Goal: Task Accomplishment & Management: Manage account settings

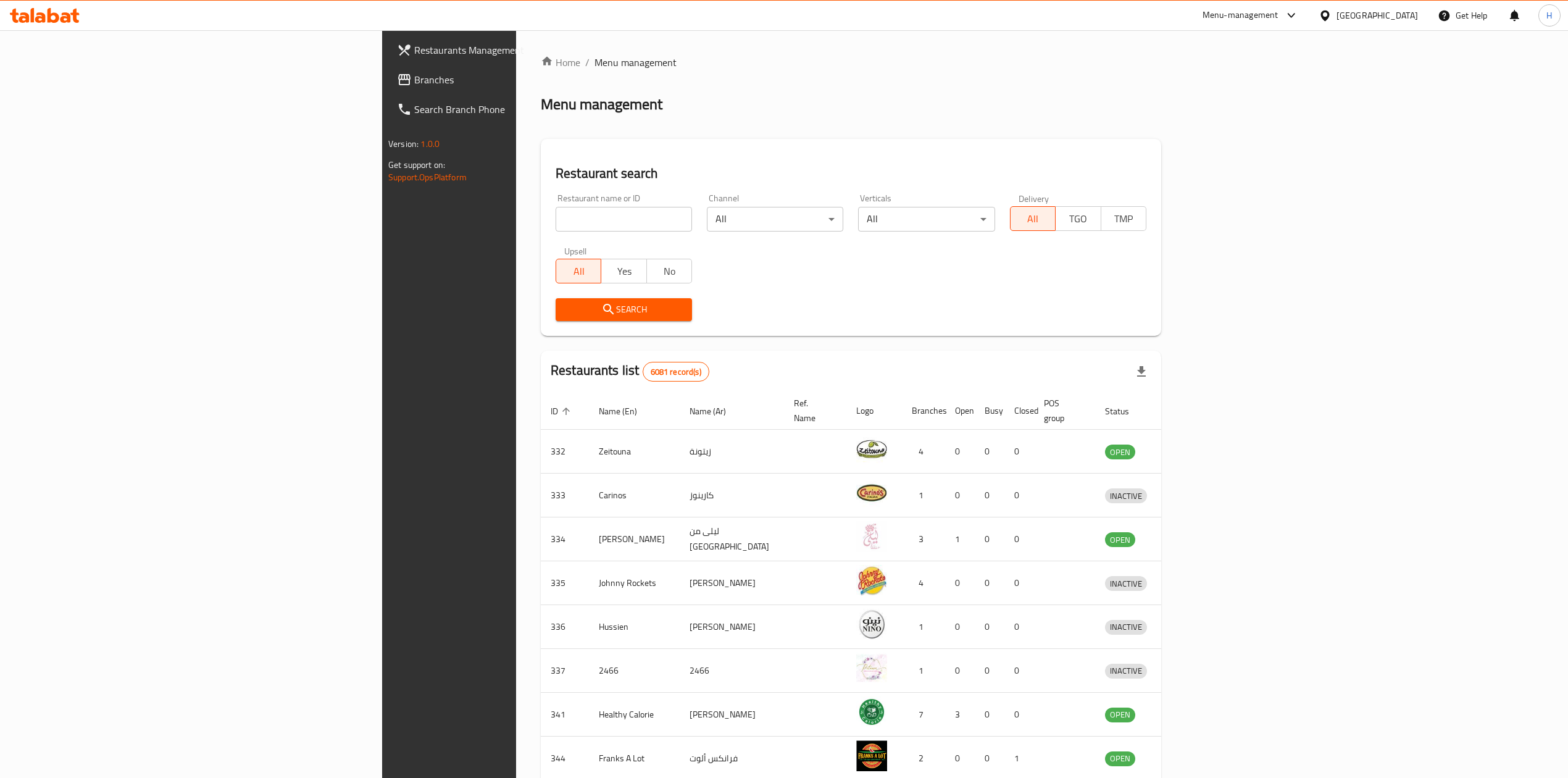
click at [548, 189] on div "Restaurant name or ID Restaurant name or ID" at bounding box center [624, 212] width 151 height 52
drag, startPoint x: 304, startPoint y: 102, endPoint x: 379, endPoint y: 109, distance: 75.3
click at [541, 109] on h2 "Menu management" at bounding box center [601, 104] width 122 height 20
click at [556, 226] on input "search" at bounding box center [624, 219] width 136 height 25
type input "cafe laco"
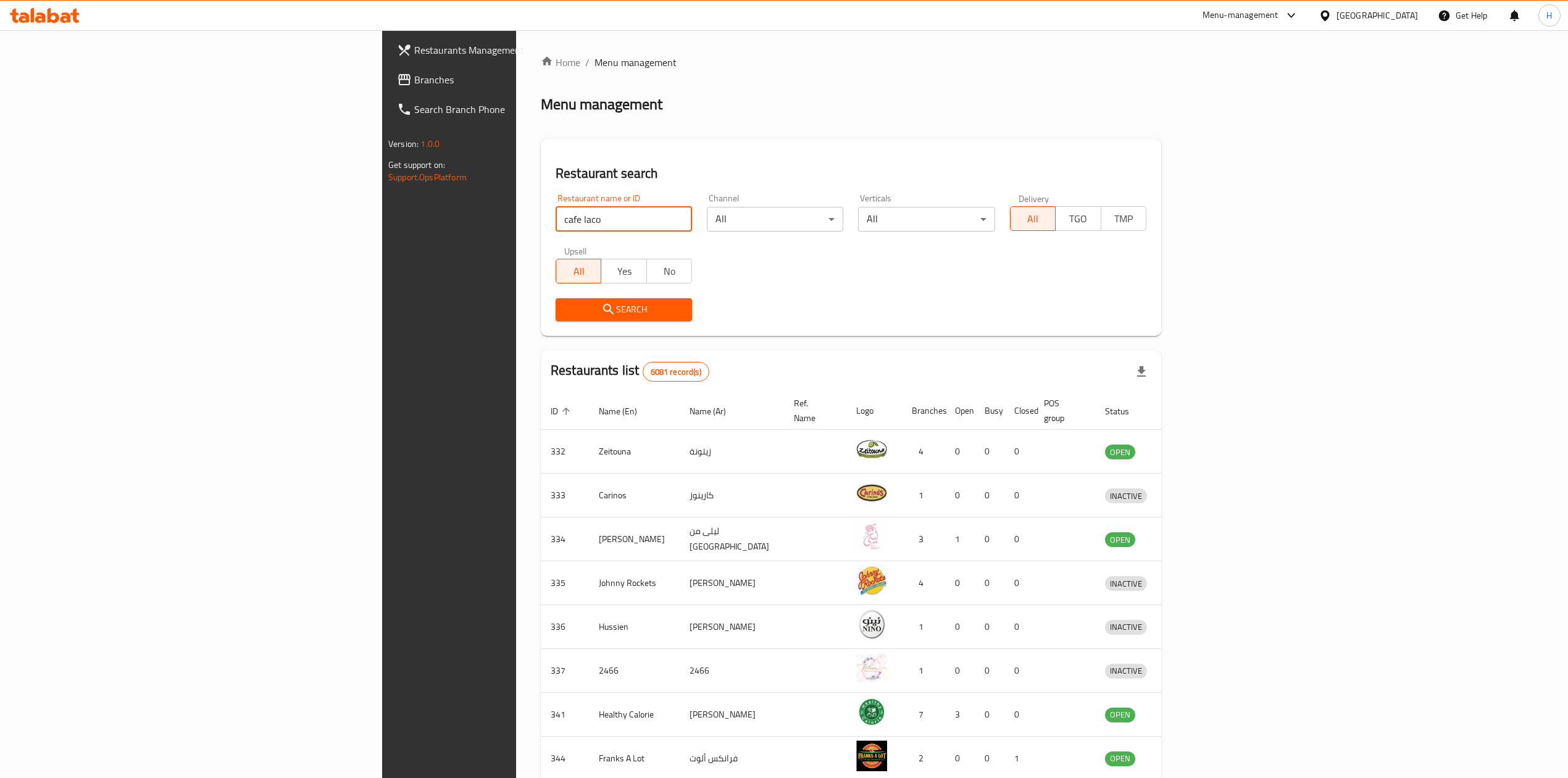
click button "Search" at bounding box center [624, 310] width 136 height 23
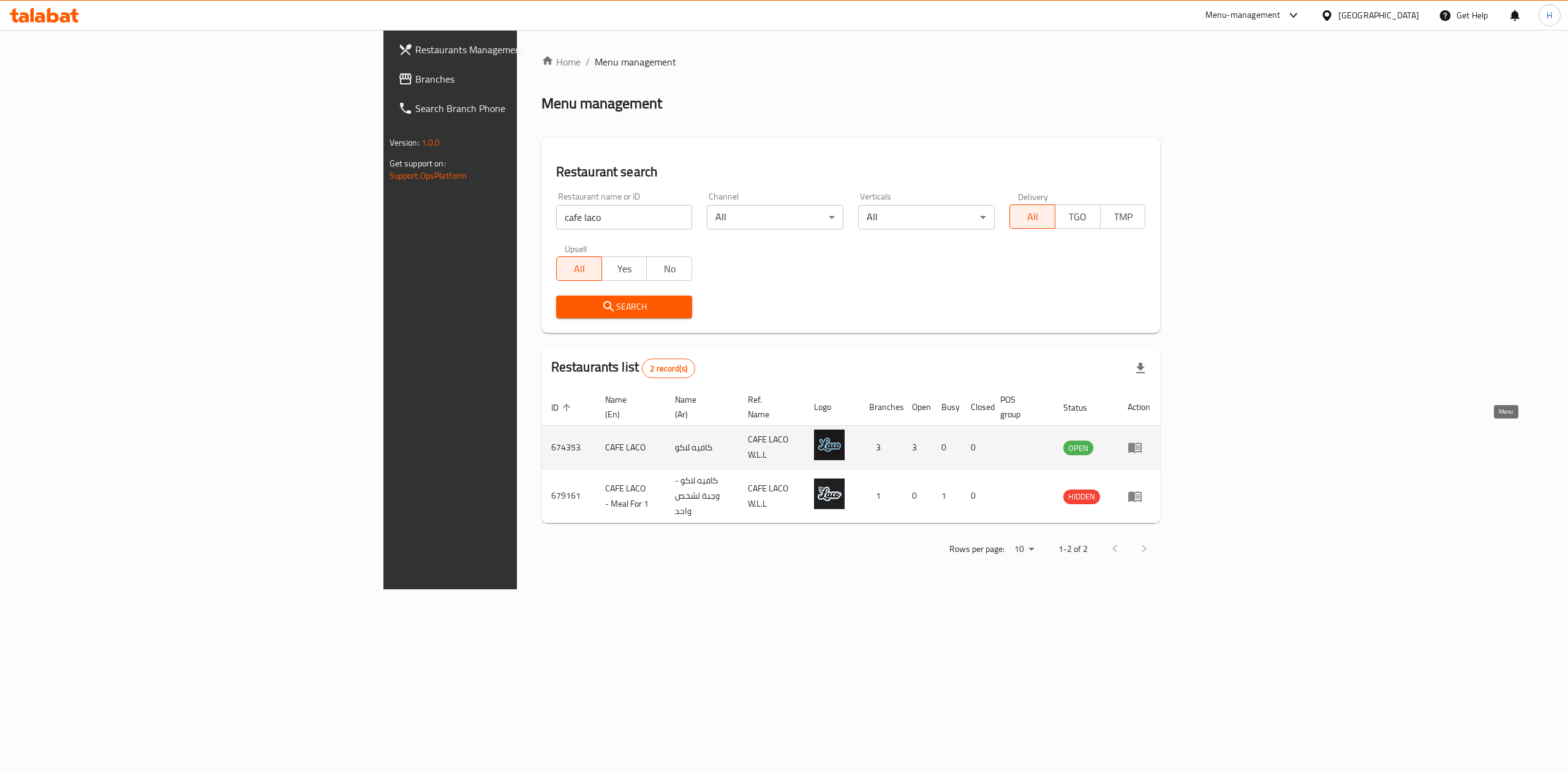
click at [1150, 440] on link "enhanced table" at bounding box center [1139, 448] width 23 height 15
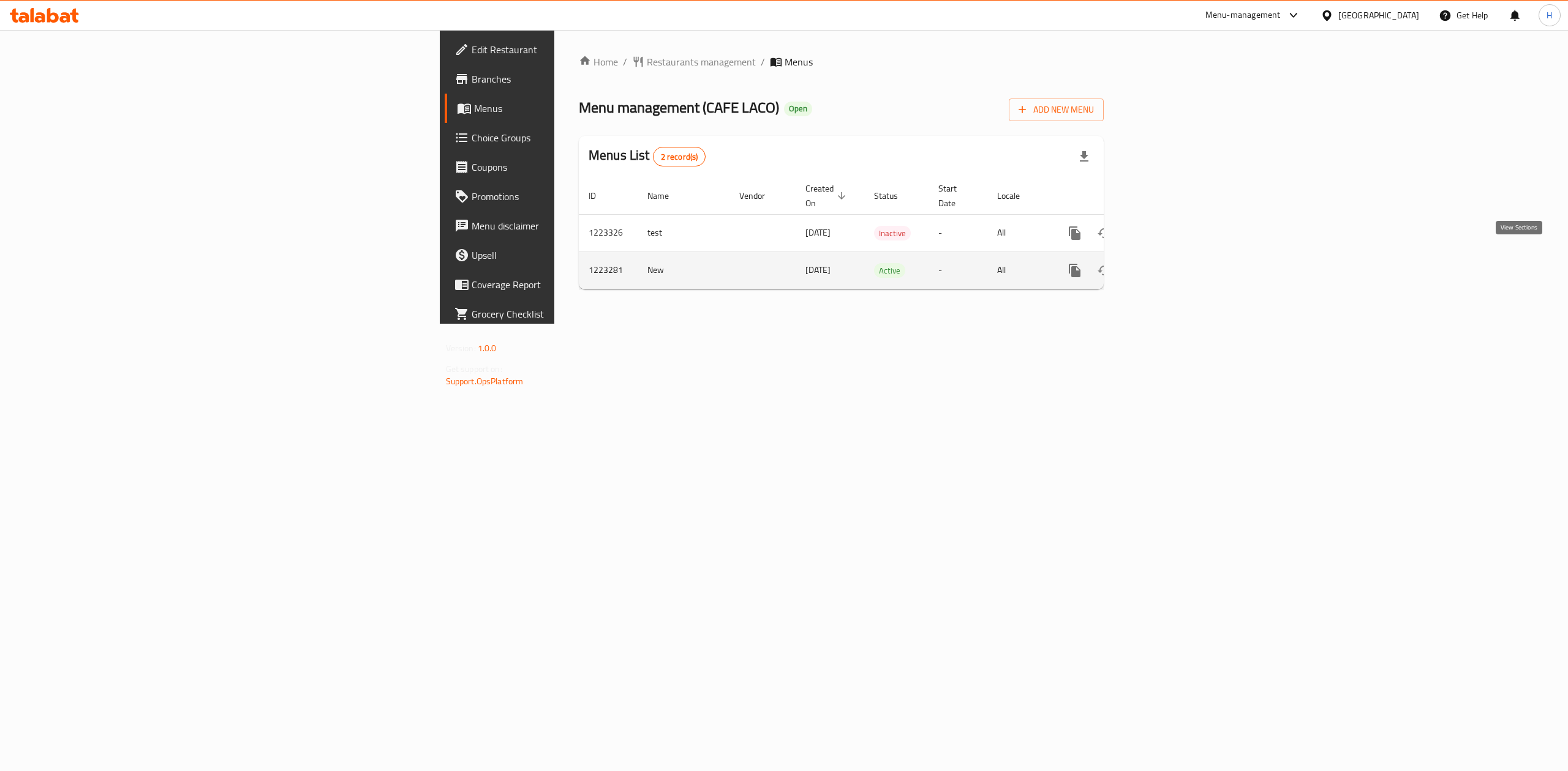
click at [1170, 263] on icon "enhanced table" at bounding box center [1163, 271] width 15 height 15
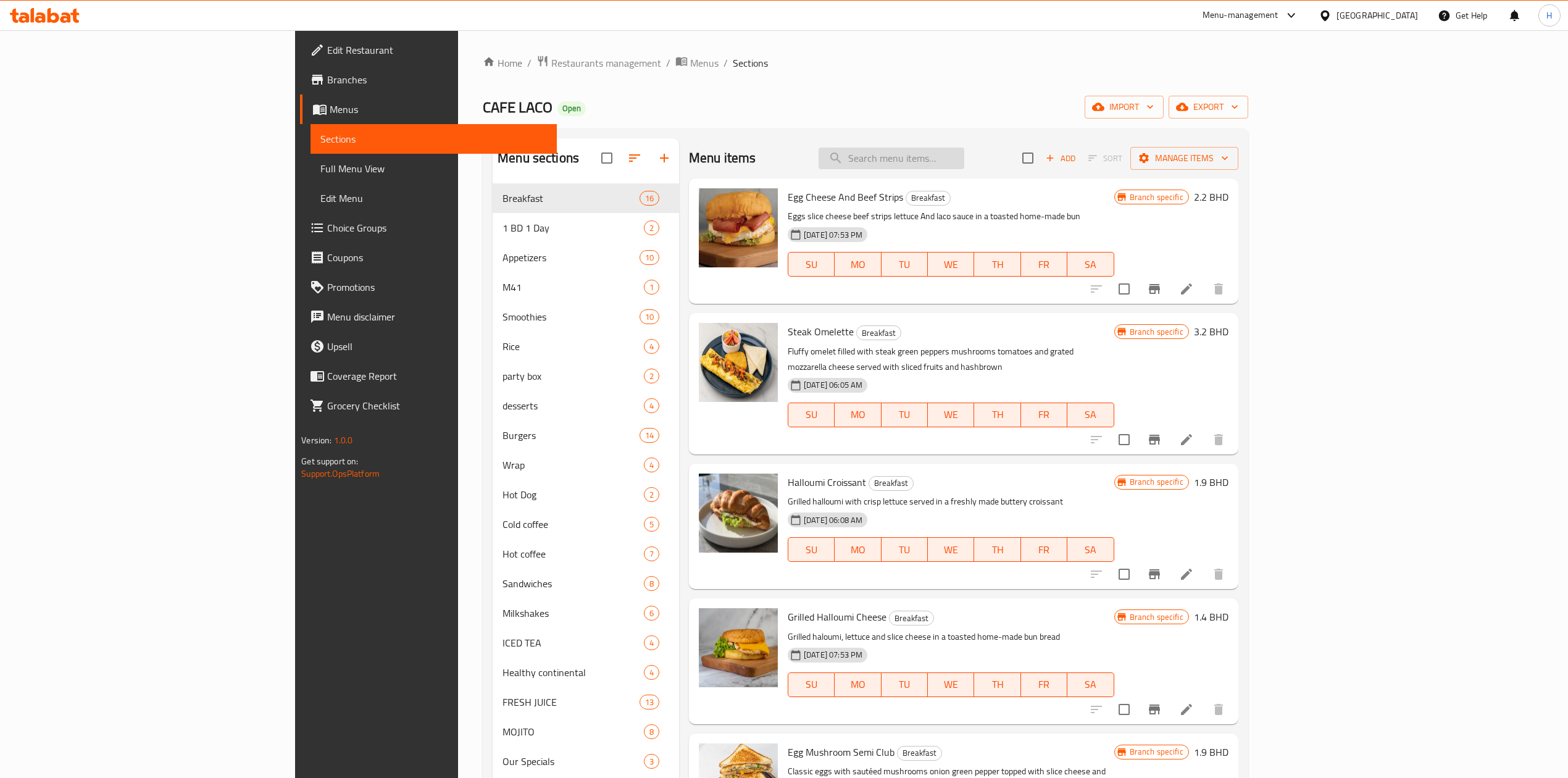
click at [964, 156] on input "search" at bounding box center [891, 158] width 146 height 22
paste input "dynamite chicken"
type input "dynamite chicken"
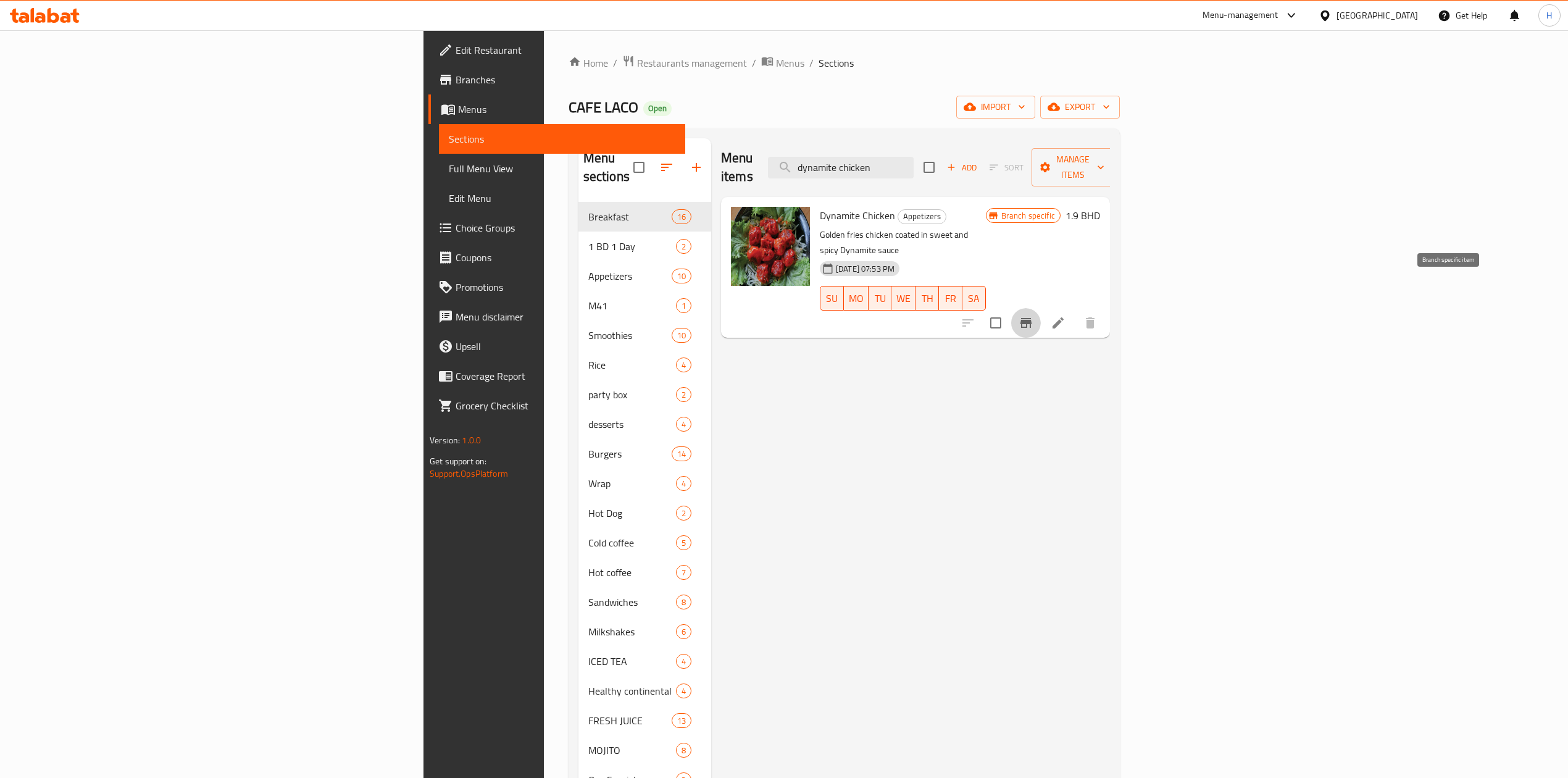
click at [1032, 318] on icon "Branch-specific-item" at bounding box center [1026, 322] width 11 height 10
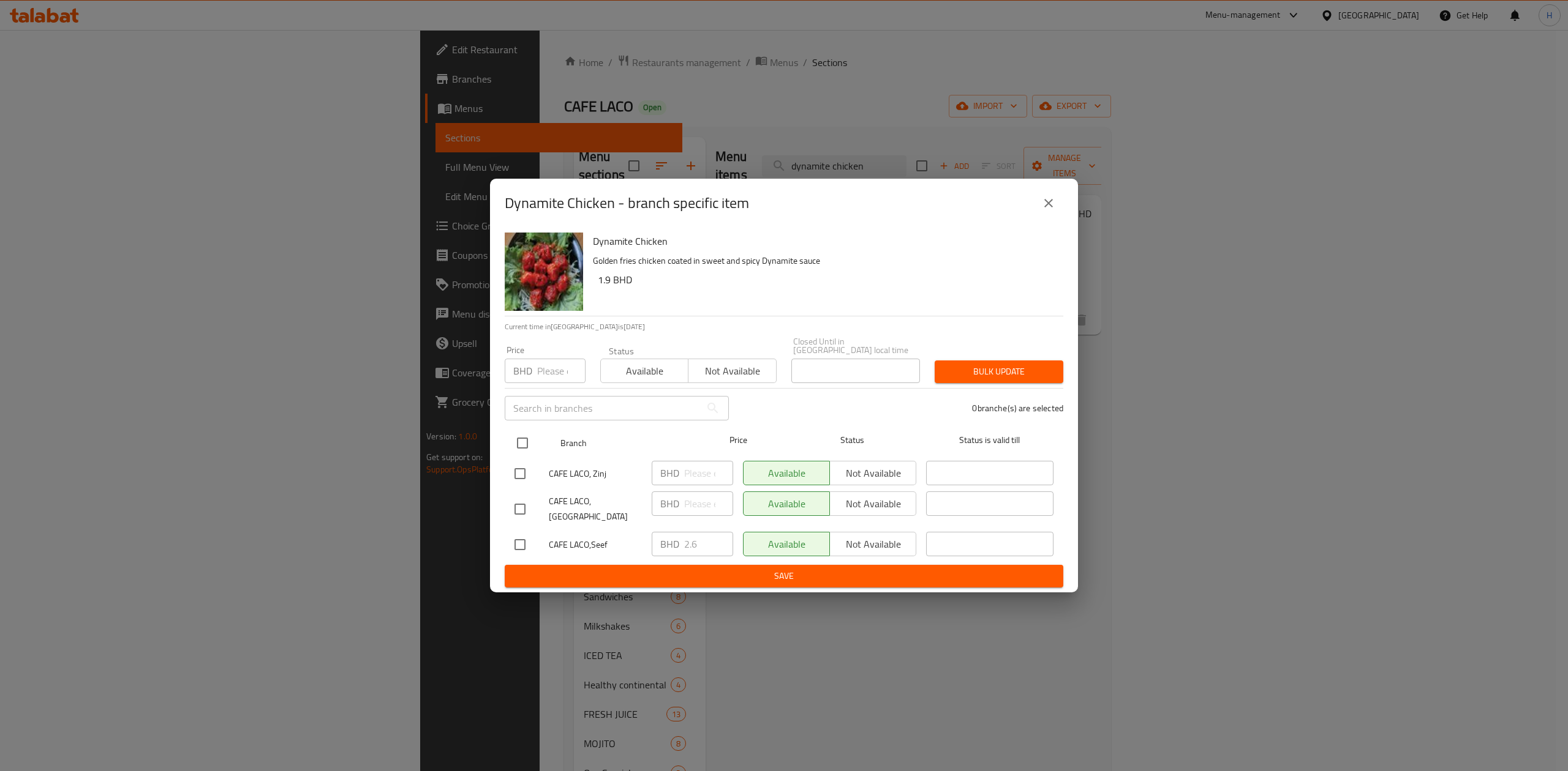
click at [518, 446] on input "checkbox" at bounding box center [522, 443] width 26 height 26
checkbox input "true"
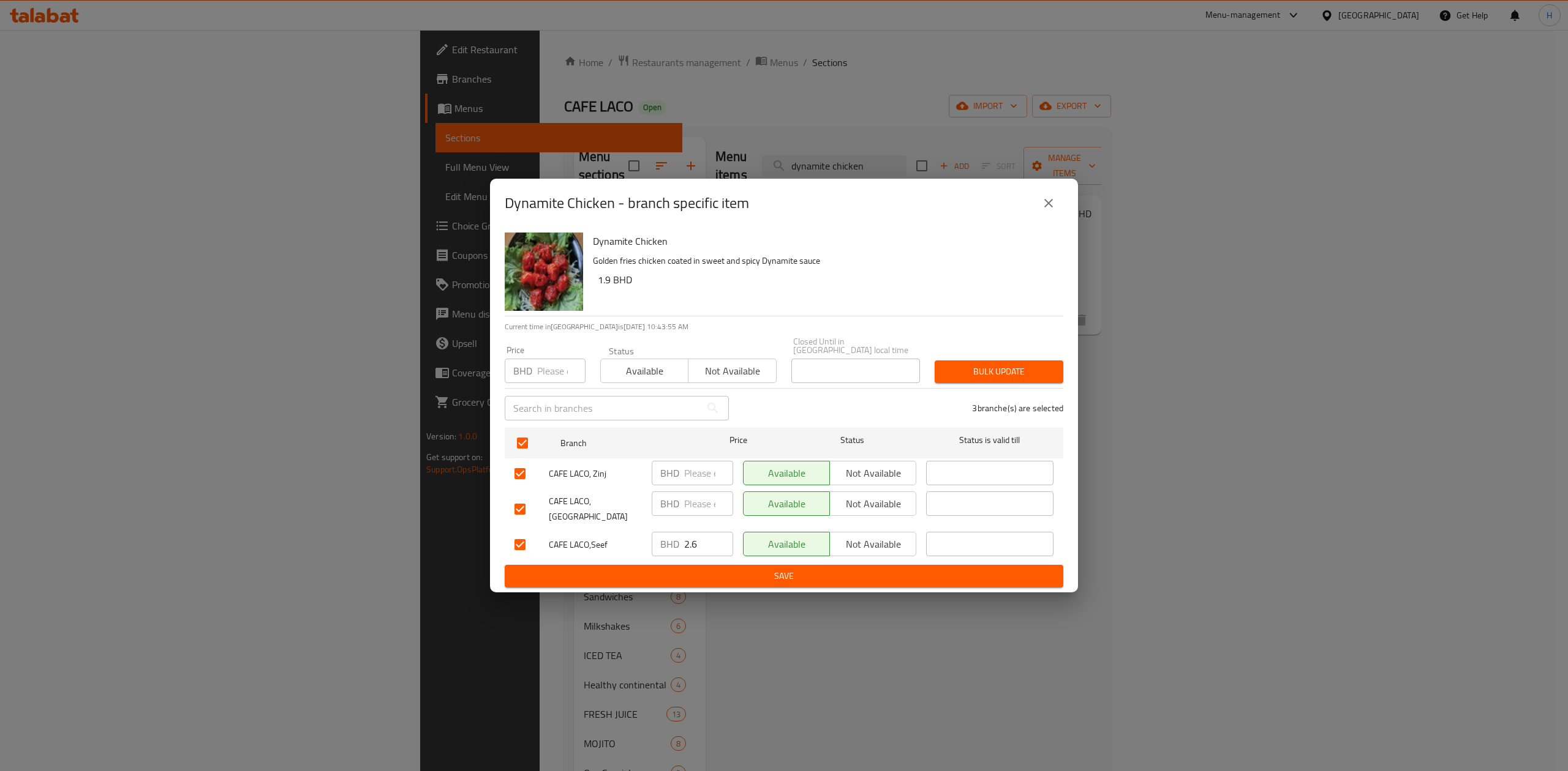
click at [655, 536] on div "BHD 2.6 ​" at bounding box center [692, 544] width 82 height 25
click at [698, 502] on input "number" at bounding box center [708, 503] width 49 height 25
paste input "2.6"
type input "2.6"
click at [698, 475] on input "number" at bounding box center [708, 473] width 49 height 25
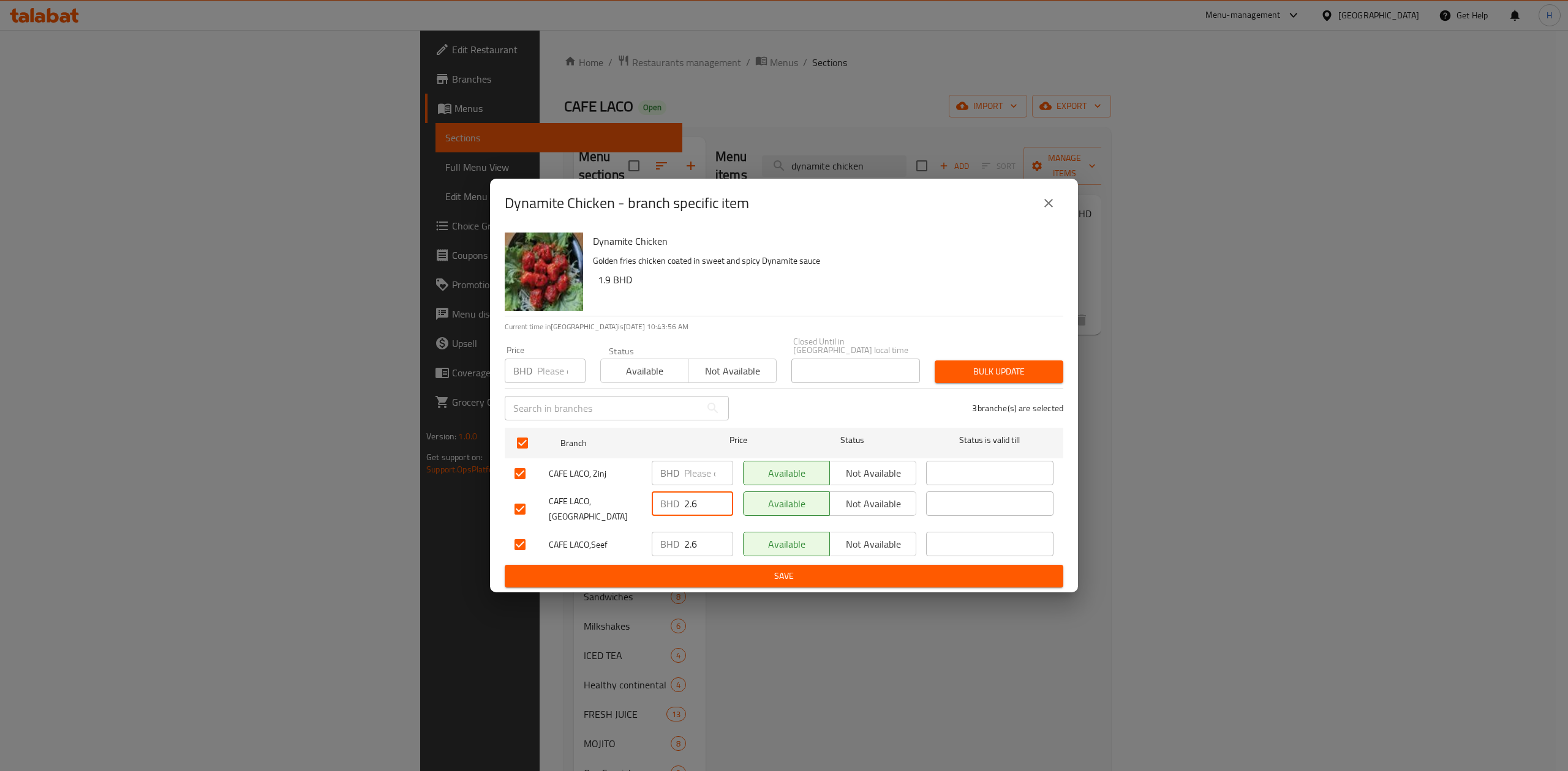
paste input "2.6"
type input "2.6"
click at [745, 568] on span "Save" at bounding box center [784, 576] width 539 height 15
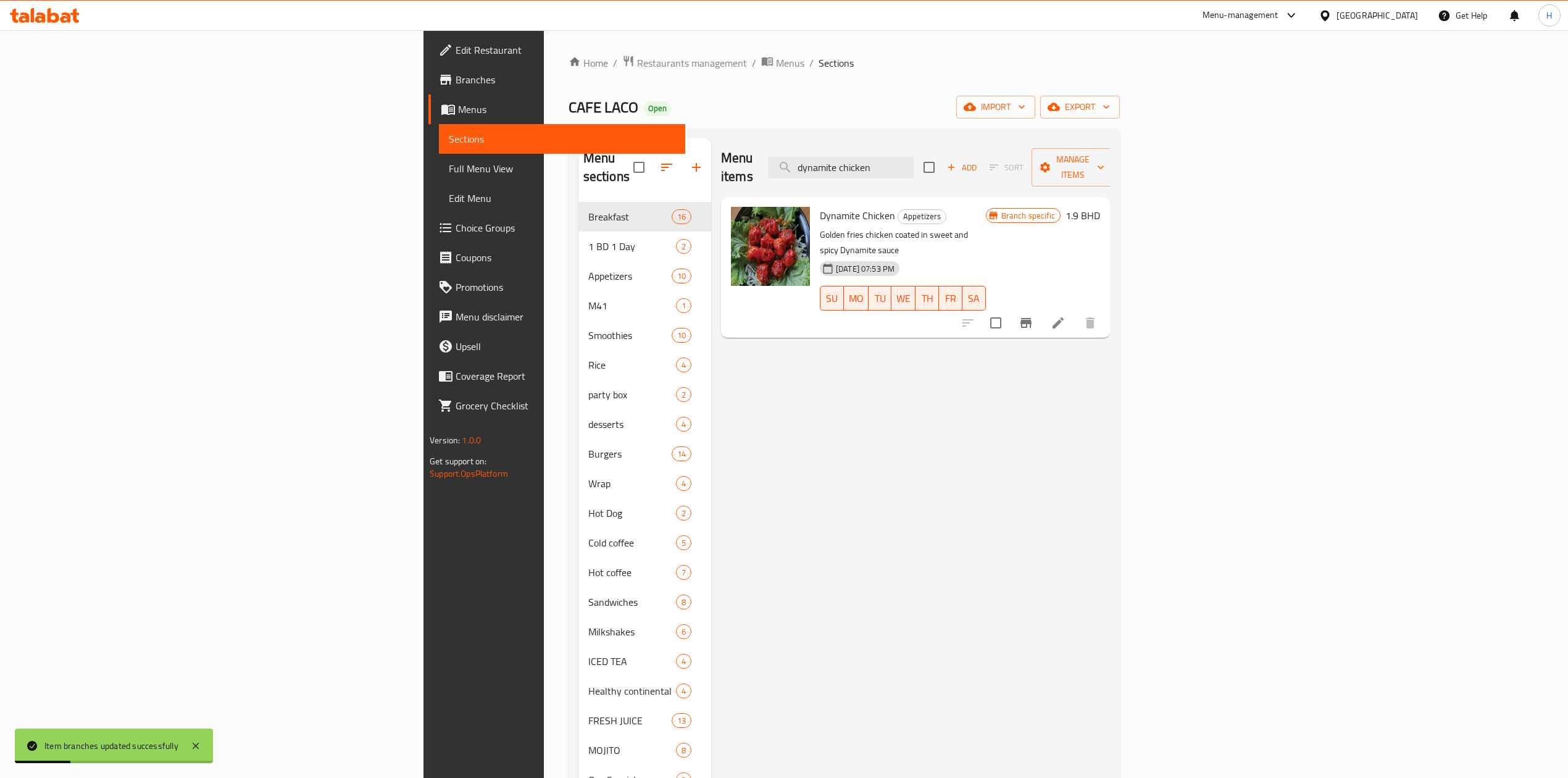
drag, startPoint x: 778, startPoint y: 173, endPoint x: 697, endPoint y: 179, distance: 81.2
click at [711, 179] on div "Menu items dynamite chicken Add Sort Manage items Dynamite Chicken Appetizers G…" at bounding box center [910, 543] width 399 height 810
paste input "chicken nugget"
type input "chicken nugget"
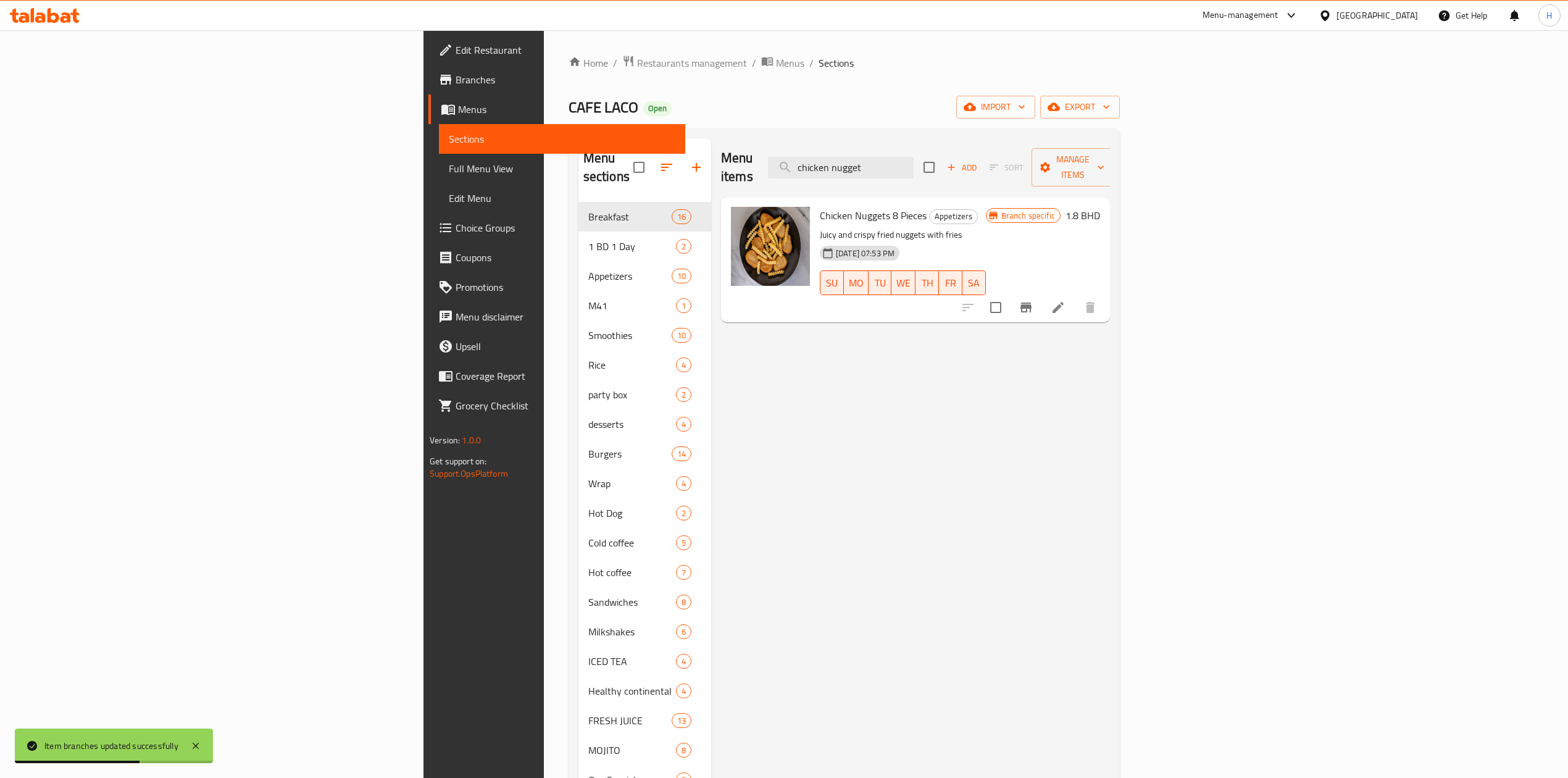
click at [1041, 293] on button "Branch-specific-item" at bounding box center [1026, 307] width 29 height 30
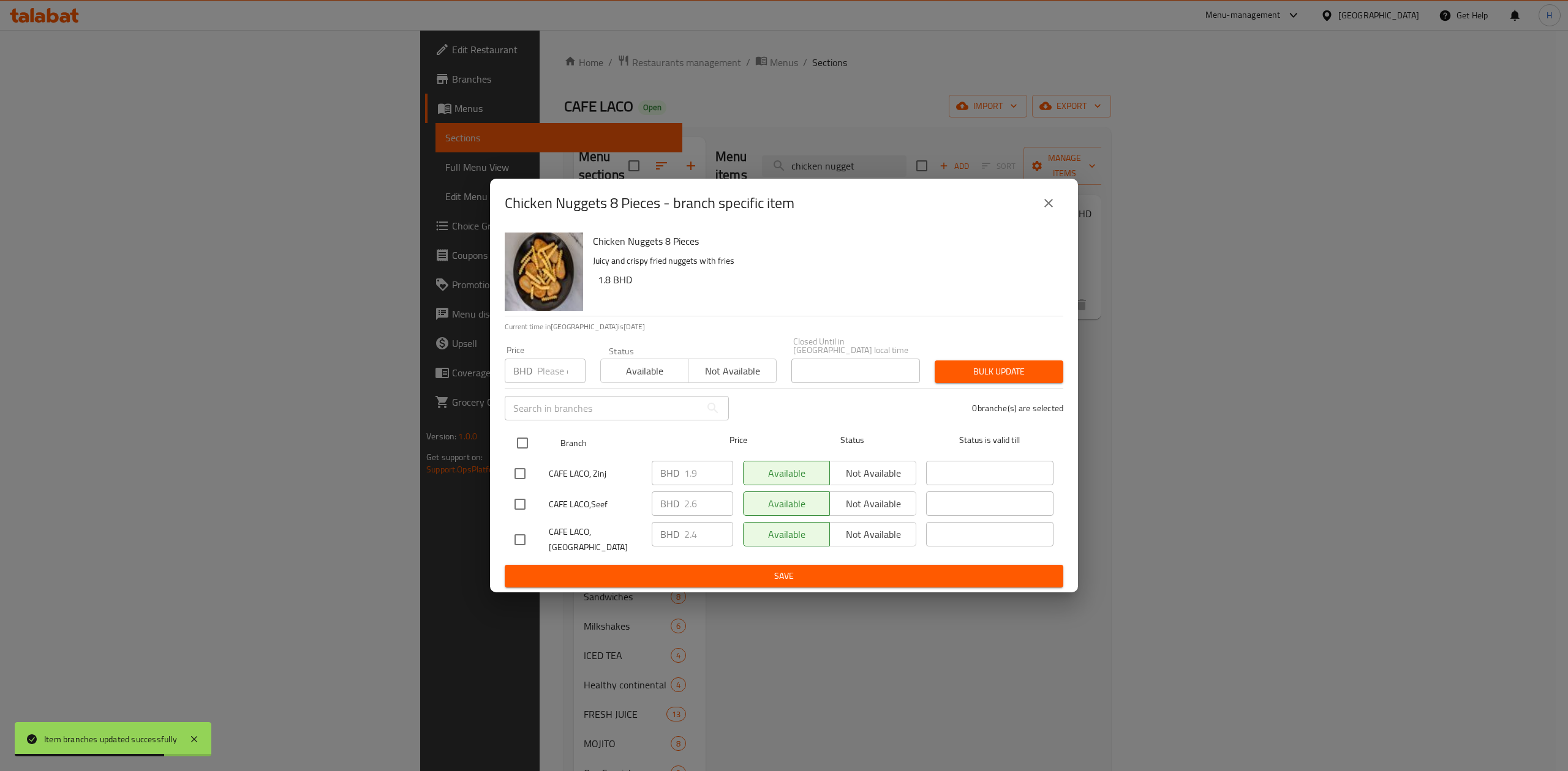
click at [530, 442] on input "checkbox" at bounding box center [522, 443] width 26 height 26
checkbox input "true"
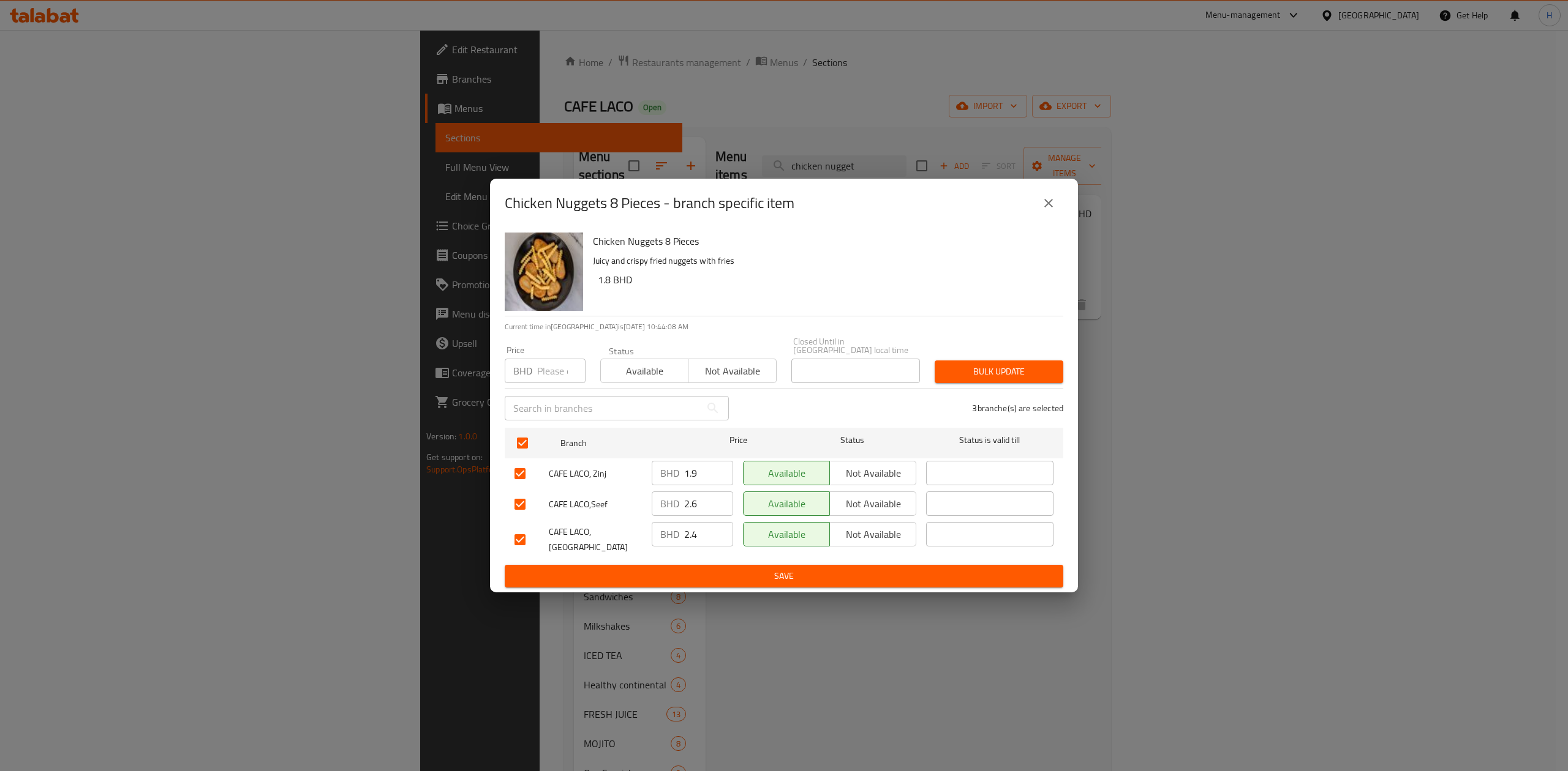
click at [659, 478] on div "BHD 1.9 ​" at bounding box center [692, 473] width 82 height 25
paste input "2.600"
type input "2.600"
drag, startPoint x: 654, startPoint y: 508, endPoint x: 668, endPoint y: 528, distance: 24.4
click at [611, 517] on div "CAFE LACO,Seef BHD 2.6 ​ Available Not available ​" at bounding box center [783, 504] width 548 height 35
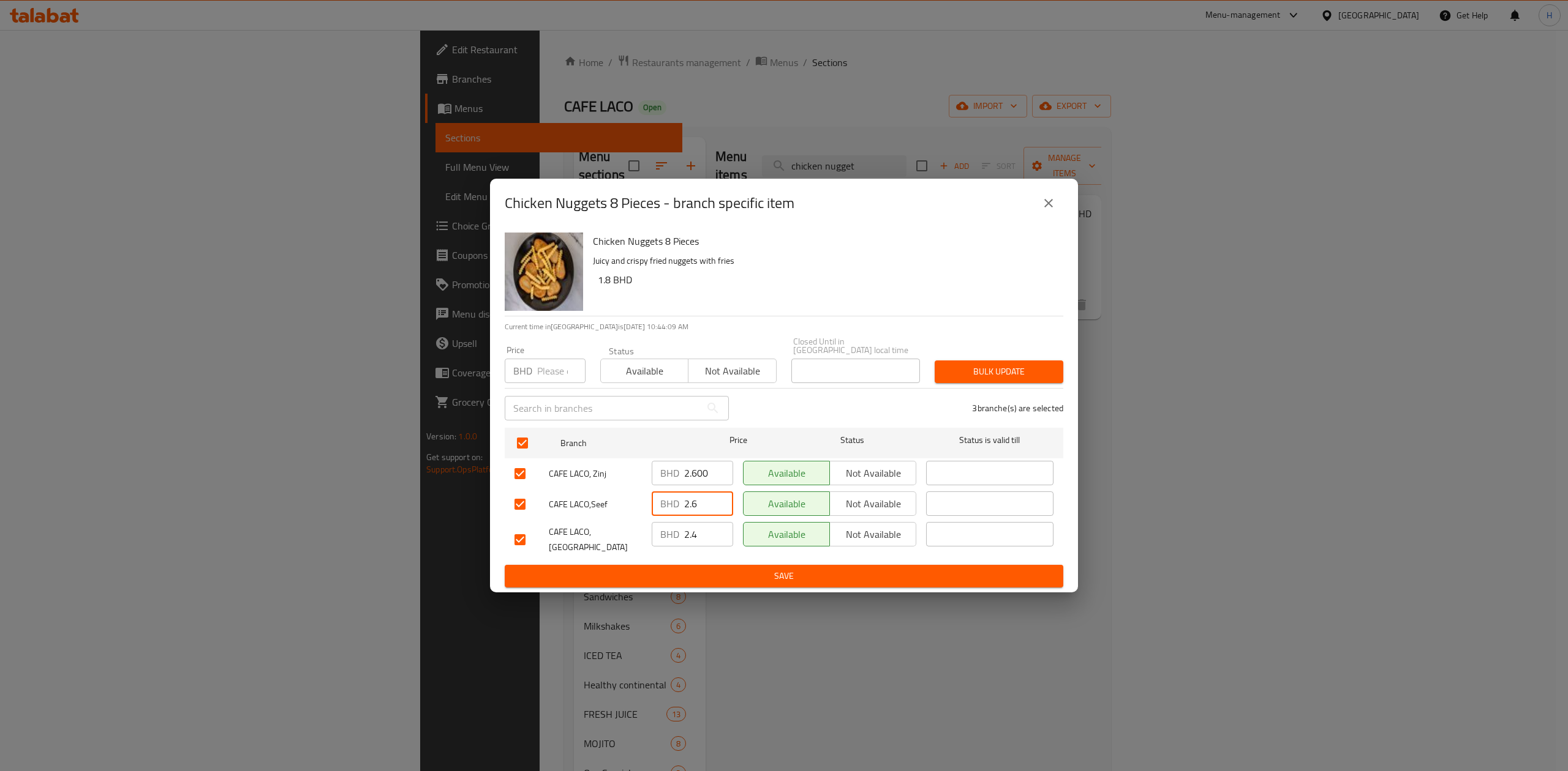
paste input "00"
type input "2.600"
drag, startPoint x: 625, startPoint y: 551, endPoint x: 668, endPoint y: 568, distance: 46.2
click at [599, 556] on form "Branch Price Status Status is valid till CAFE LACO, Zinj BHD 2.600 ​ Available …" at bounding box center [784, 506] width 558 height 165
paste input "600"
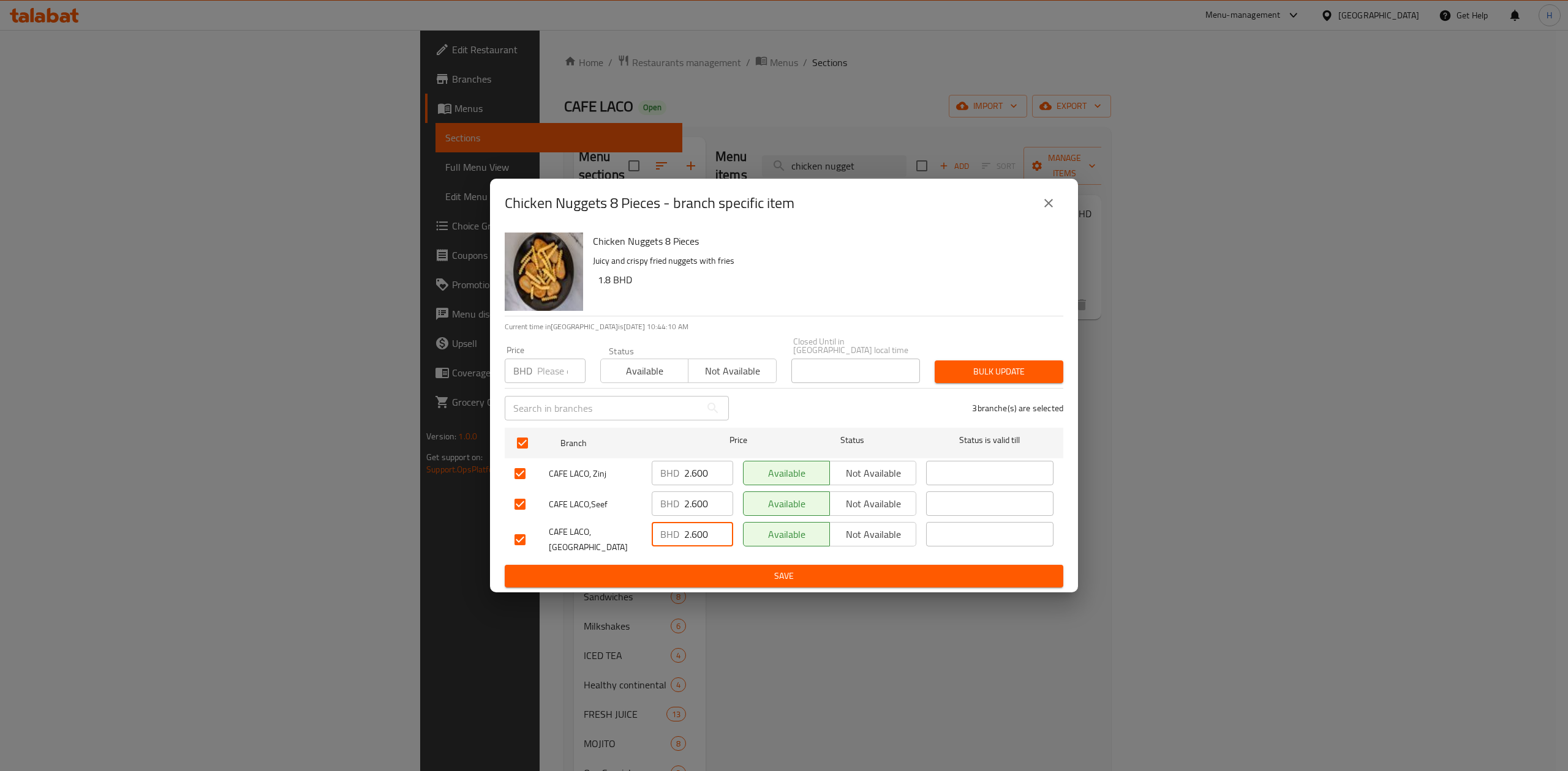
type input "2.600"
click at [674, 568] on span "Save" at bounding box center [784, 576] width 539 height 15
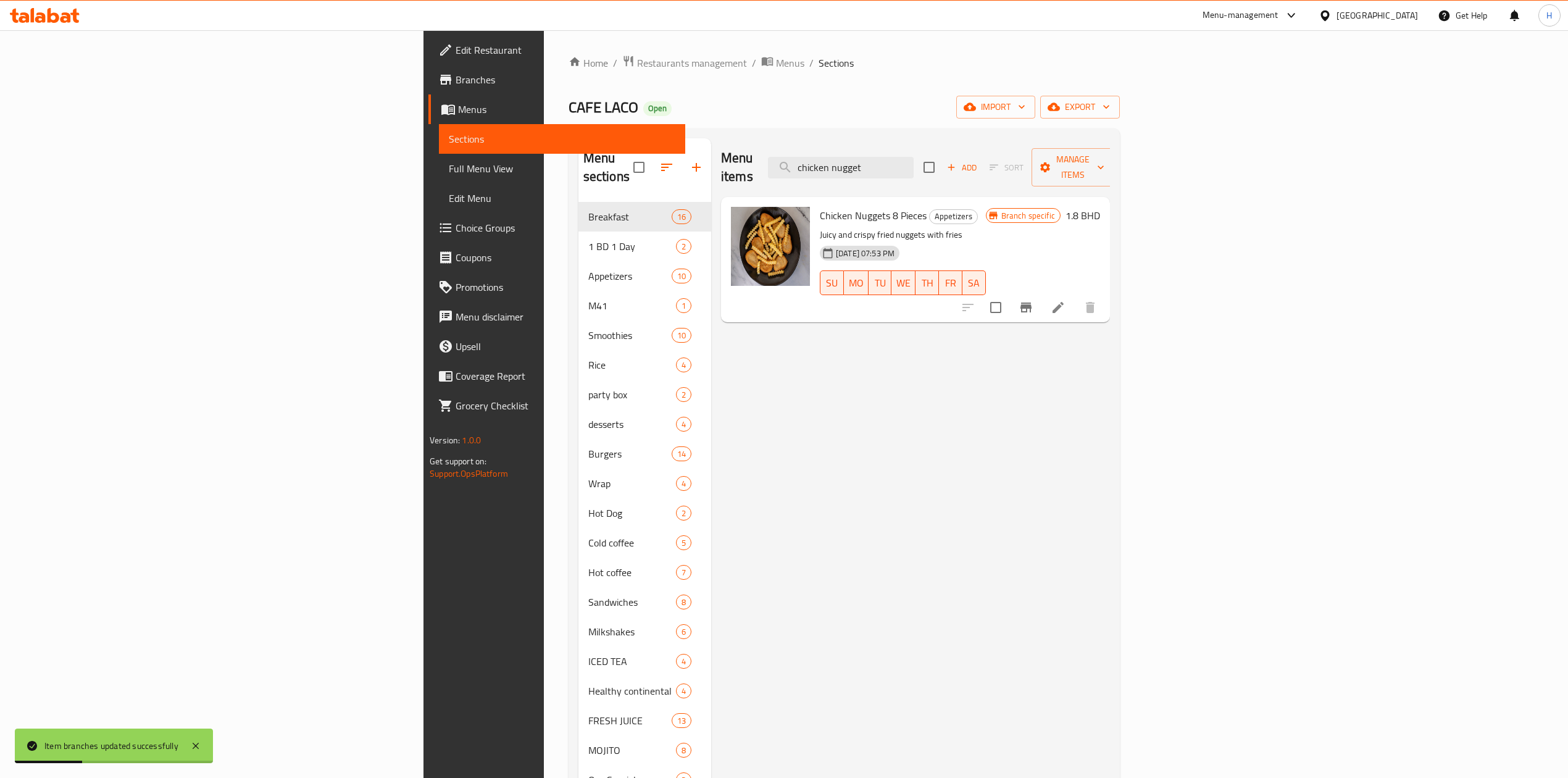
drag, startPoint x: 1004, startPoint y: 157, endPoint x: 640, endPoint y: 179, distance: 364.7
click at [721, 176] on div "Menu items chicken nugget Add Sort Manage items" at bounding box center [915, 168] width 389 height 59
paste input "spinach butter omlet"
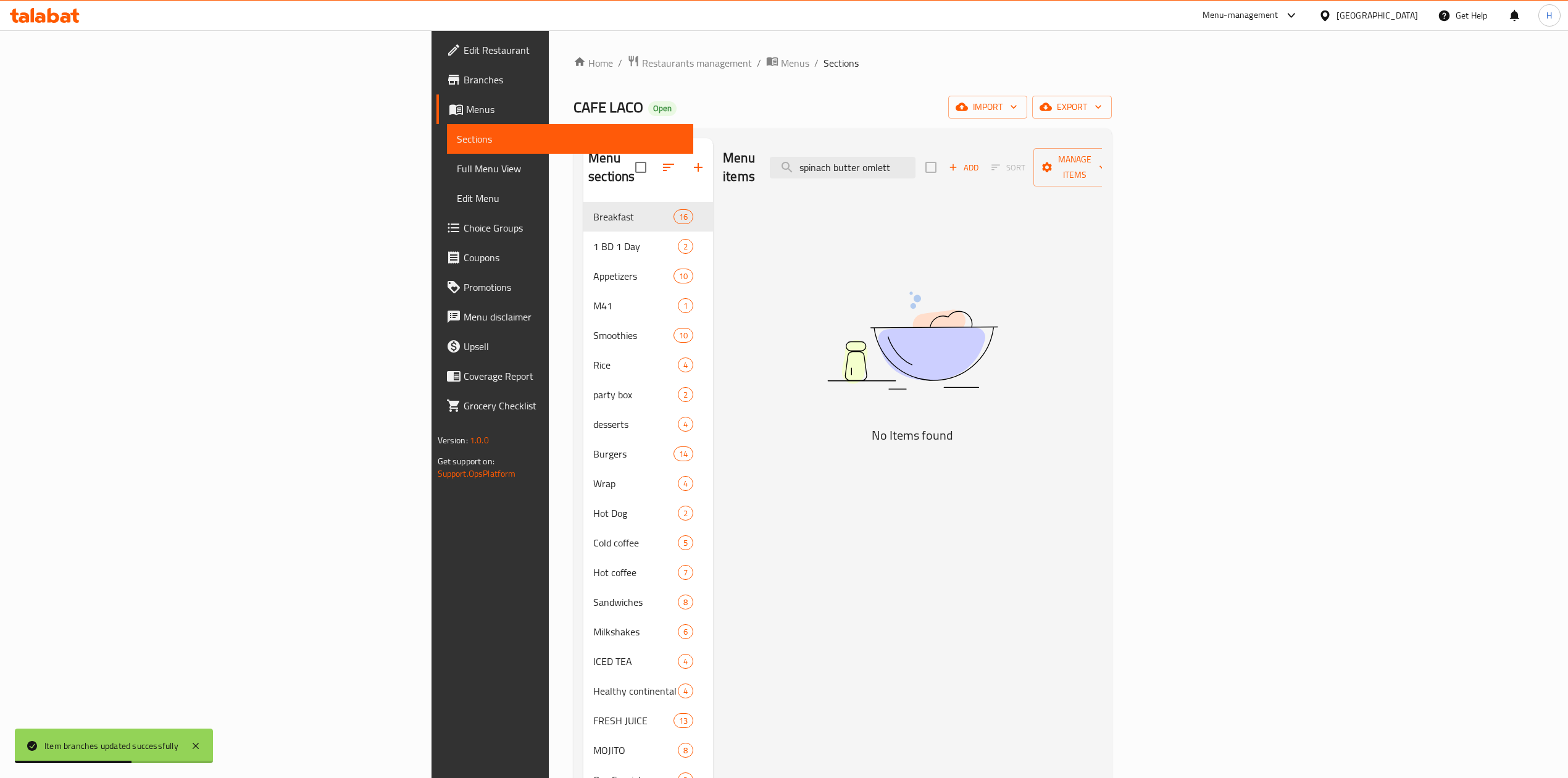
click at [1112, 101] on div "Home / Restaurants management / Menus / Sections CAFE LACO Open import export M…" at bounding box center [843, 506] width 539 height 903
type input "spinach"
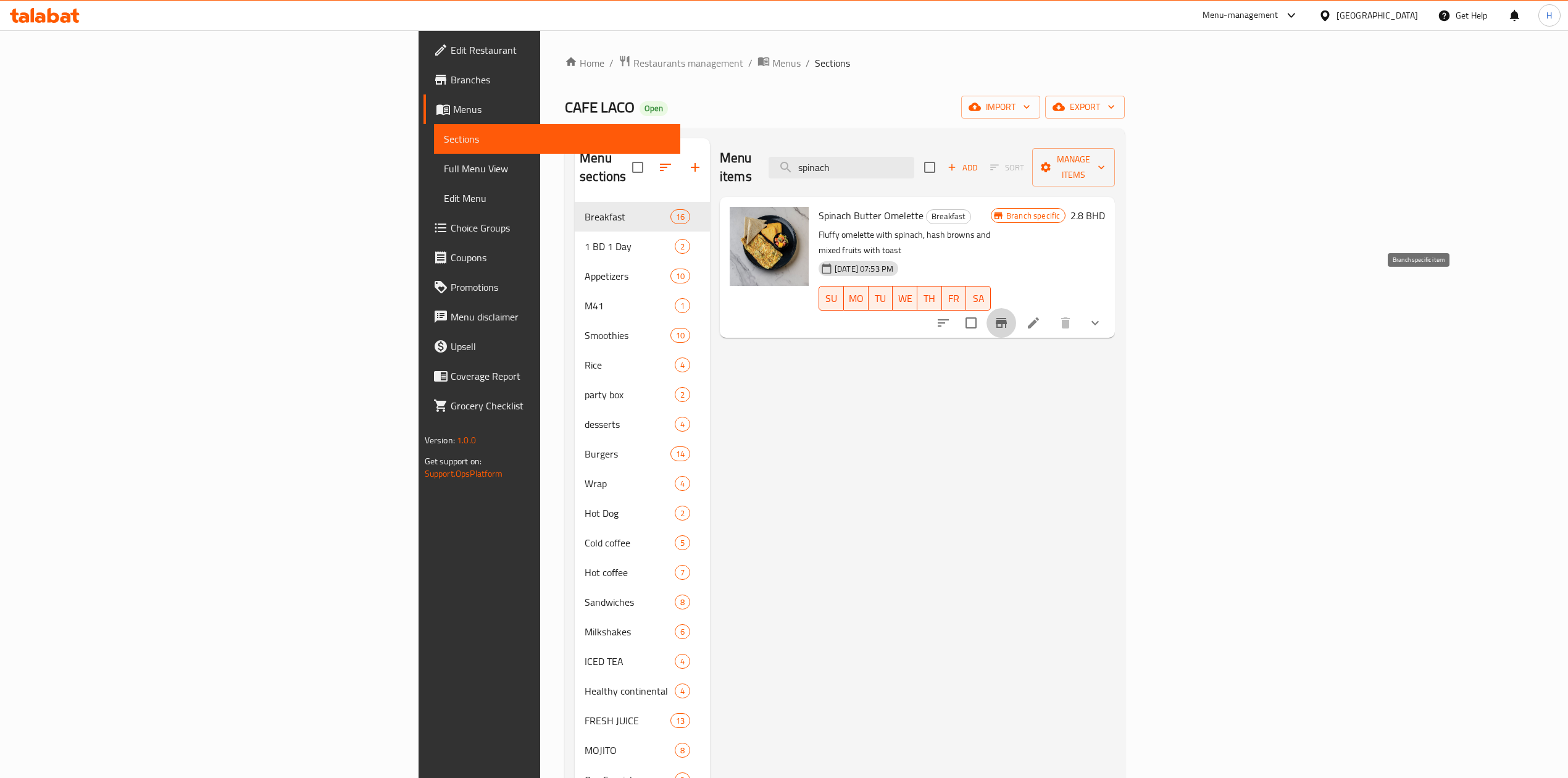
click at [1017, 308] on button "Branch-specific-item" at bounding box center [1001, 322] width 29 height 30
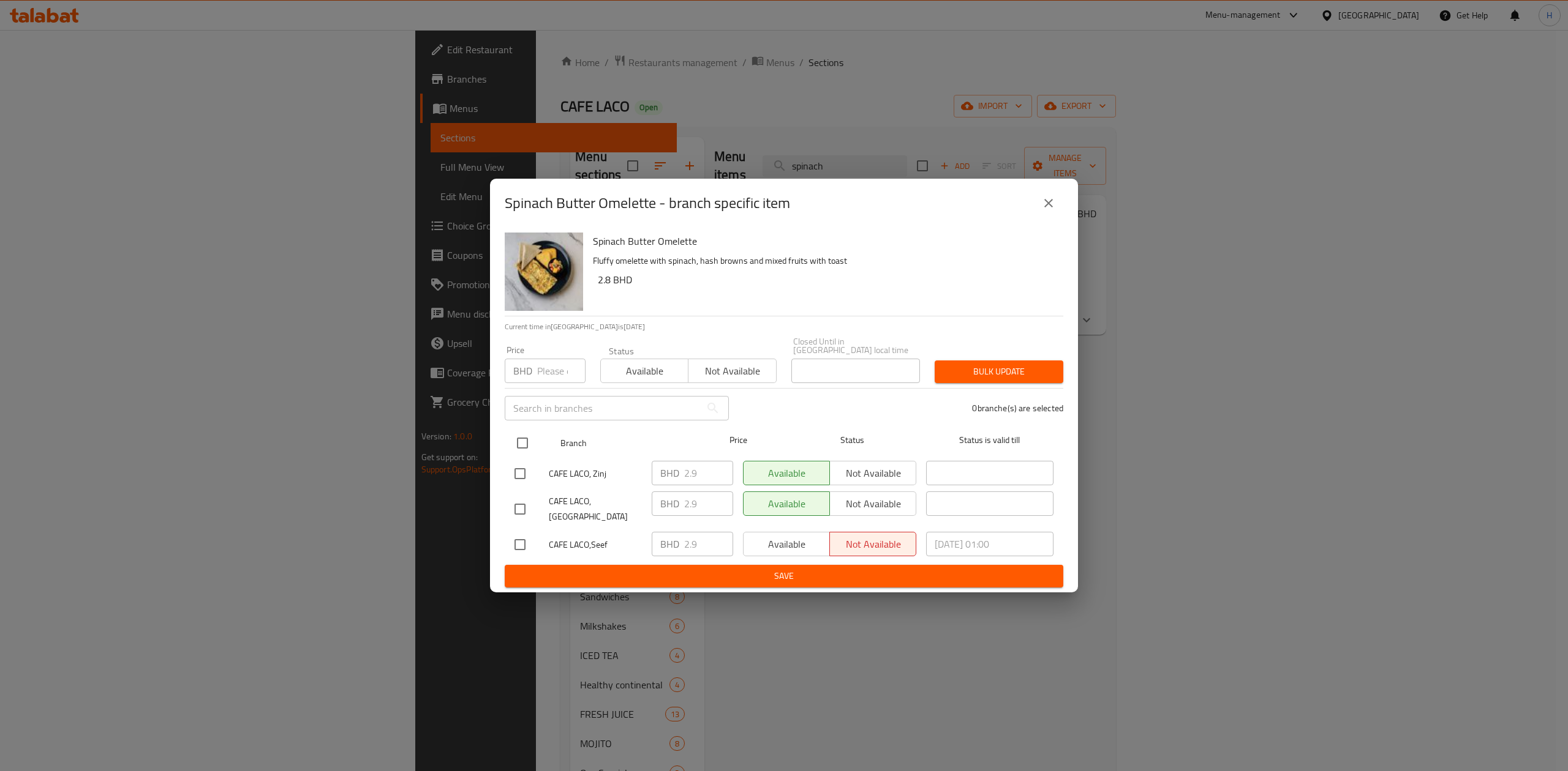
drag, startPoint x: 527, startPoint y: 440, endPoint x: 542, endPoint y: 448, distance: 17.0
click at [527, 441] on input "checkbox" at bounding box center [522, 443] width 26 height 26
checkbox input "true"
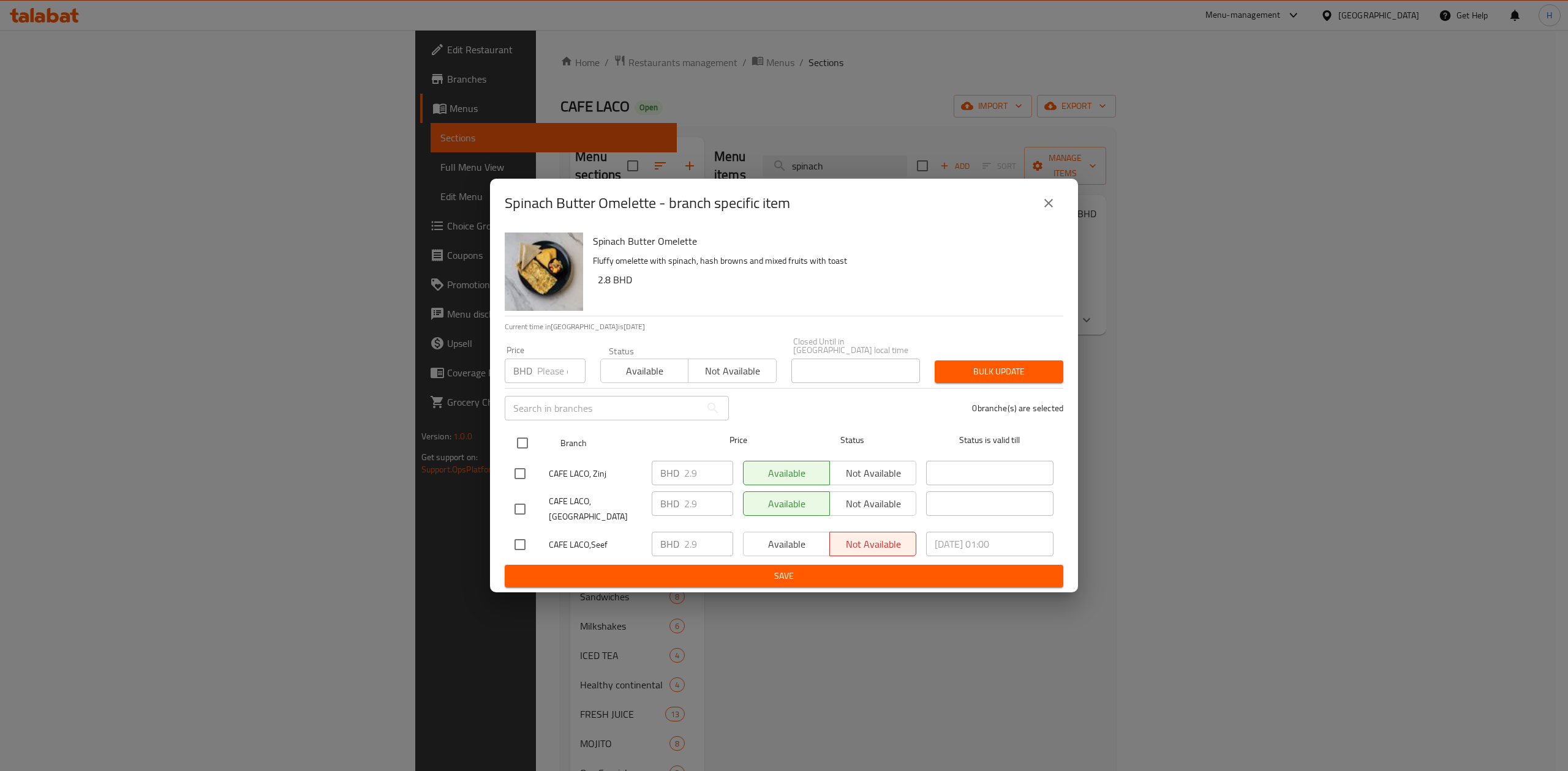
checkbox input "true"
drag, startPoint x: 701, startPoint y: 472, endPoint x: 625, endPoint y: 482, distance: 76.7
click at [625, 482] on div "CAFE LACO, Zinj BHD 2.9 ​ Available Not available ​" at bounding box center [783, 473] width 548 height 35
paste input "3.400"
type input "3.400"
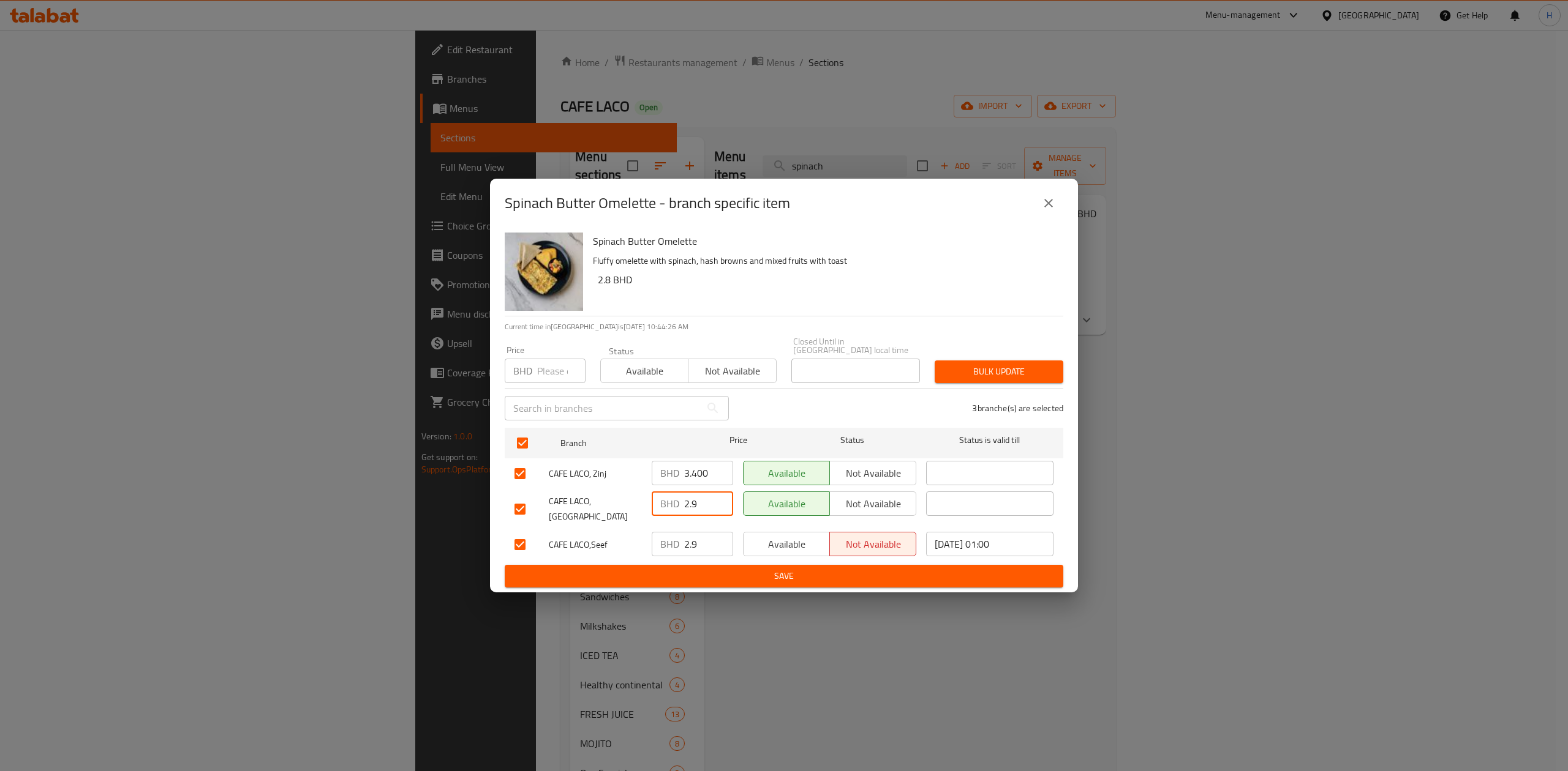
click at [687, 494] on input "2.9" at bounding box center [708, 503] width 49 height 25
drag, startPoint x: 710, startPoint y: 497, endPoint x: 672, endPoint y: 508, distance: 39.6
click at [672, 508] on div "BHD 2.9 ​" at bounding box center [692, 503] width 82 height 25
paste input "3.400"
type input "3.400"
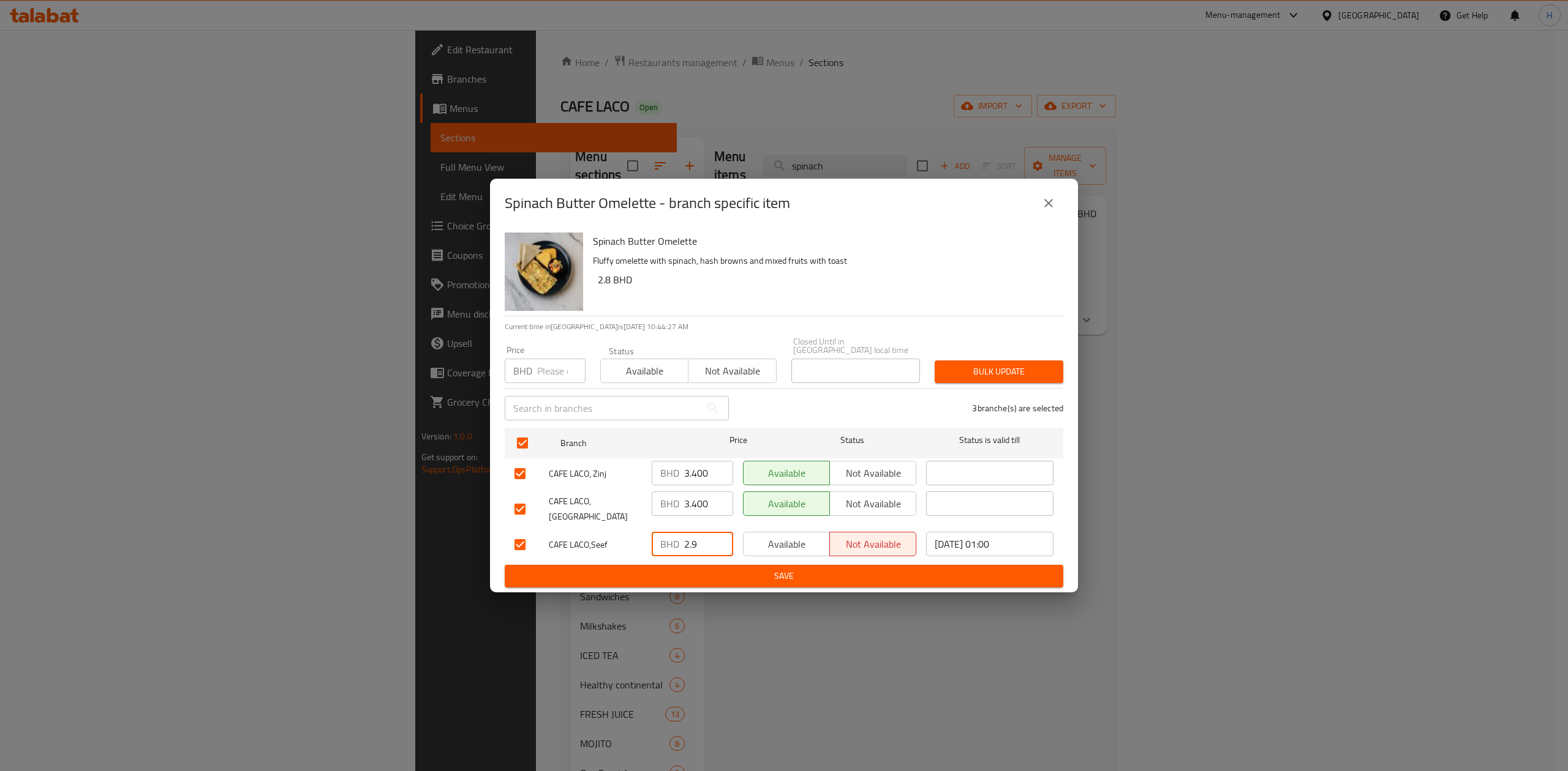
drag, startPoint x: 699, startPoint y: 525, endPoint x: 655, endPoint y: 532, distance: 44.6
click at [651, 532] on div "BHD 2.9 ​" at bounding box center [692, 544] width 82 height 25
paste input "3.400"
type input "3.400"
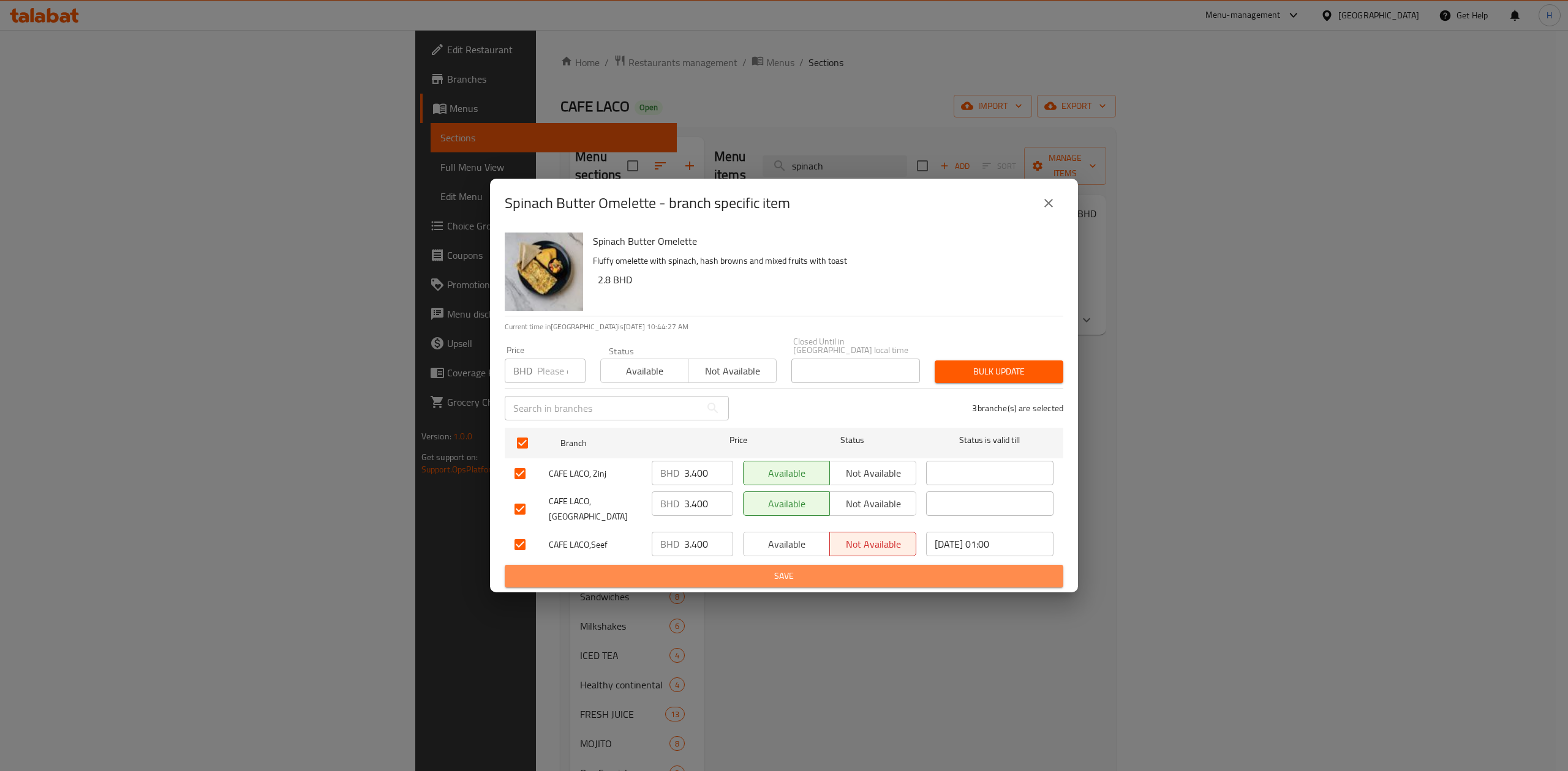
click at [707, 568] on span "Save" at bounding box center [784, 576] width 539 height 15
